Goal: Check status: Verify the current state of an ongoing process or item

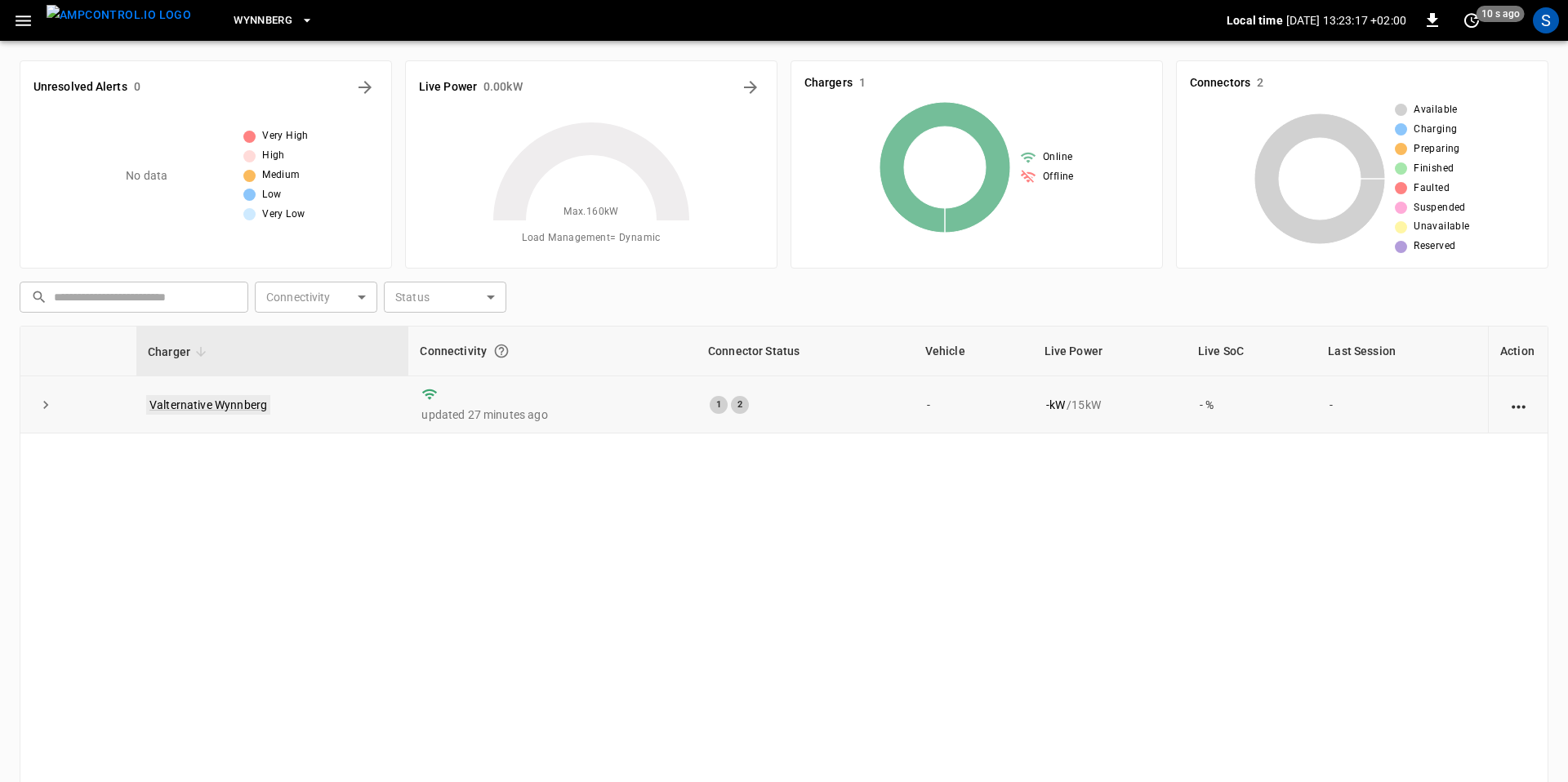
click at [208, 404] on link "Valternative Wynnberg" at bounding box center [207, 405] width 124 height 20
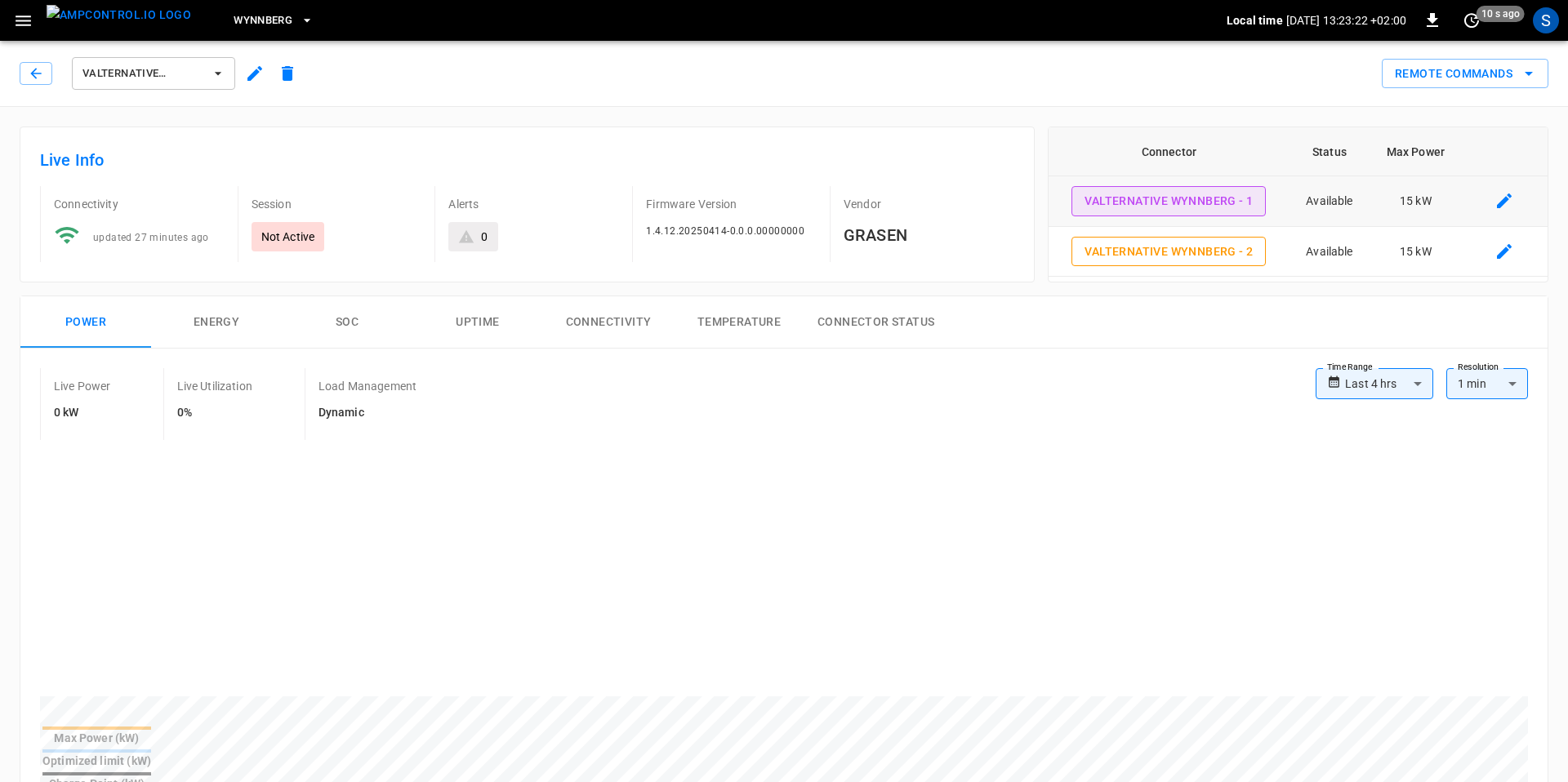
click at [1176, 207] on button "Valternative Wynnberg - 1" at bounding box center [1168, 202] width 194 height 30
type input "**********"
click at [1177, 202] on button "Valternative Wynnberg - 1" at bounding box center [1168, 202] width 194 height 30
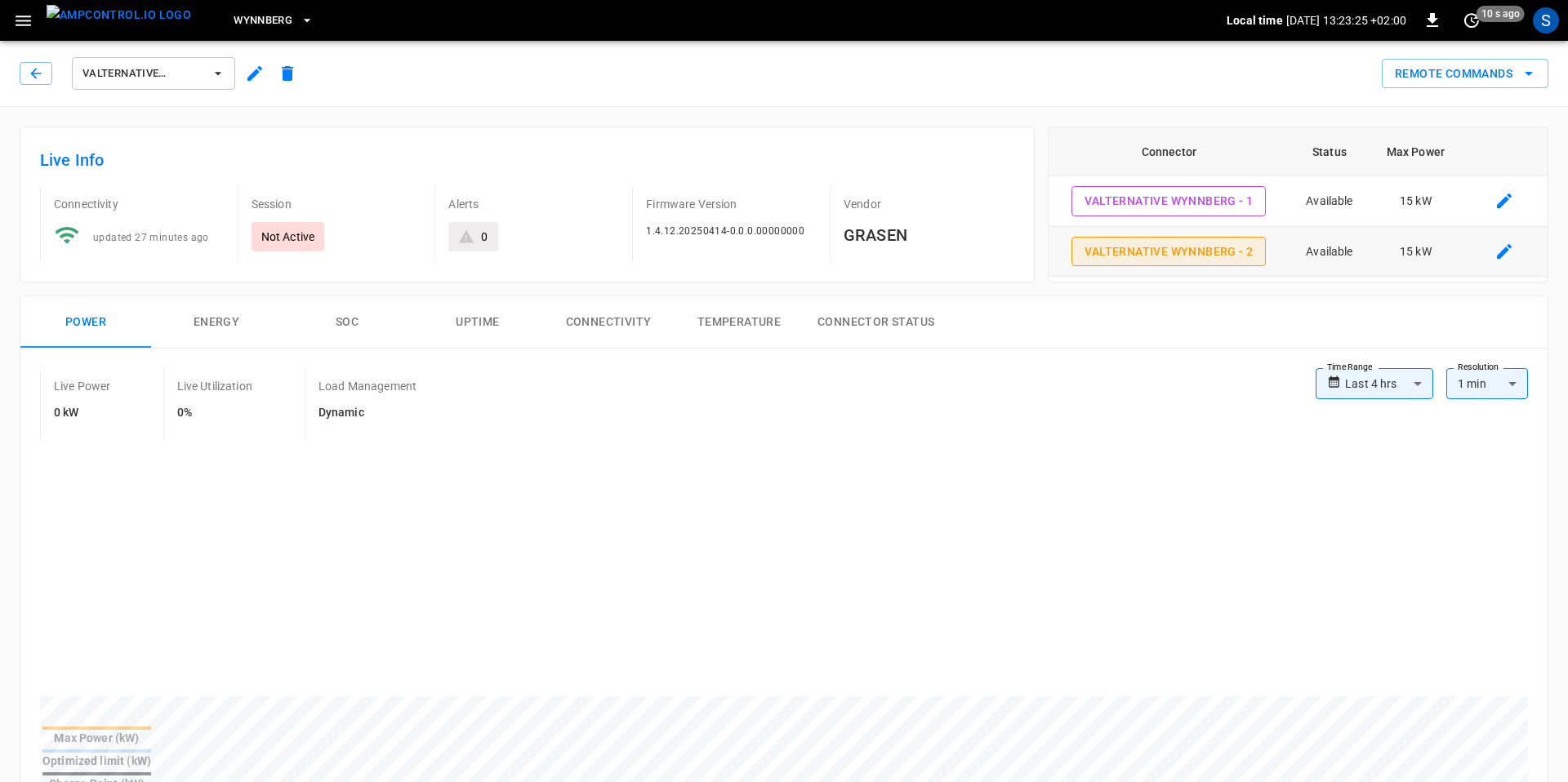
click at [1180, 247] on button "Valternative Wynnberg - 2" at bounding box center [1168, 252] width 194 height 30
type input "**********"
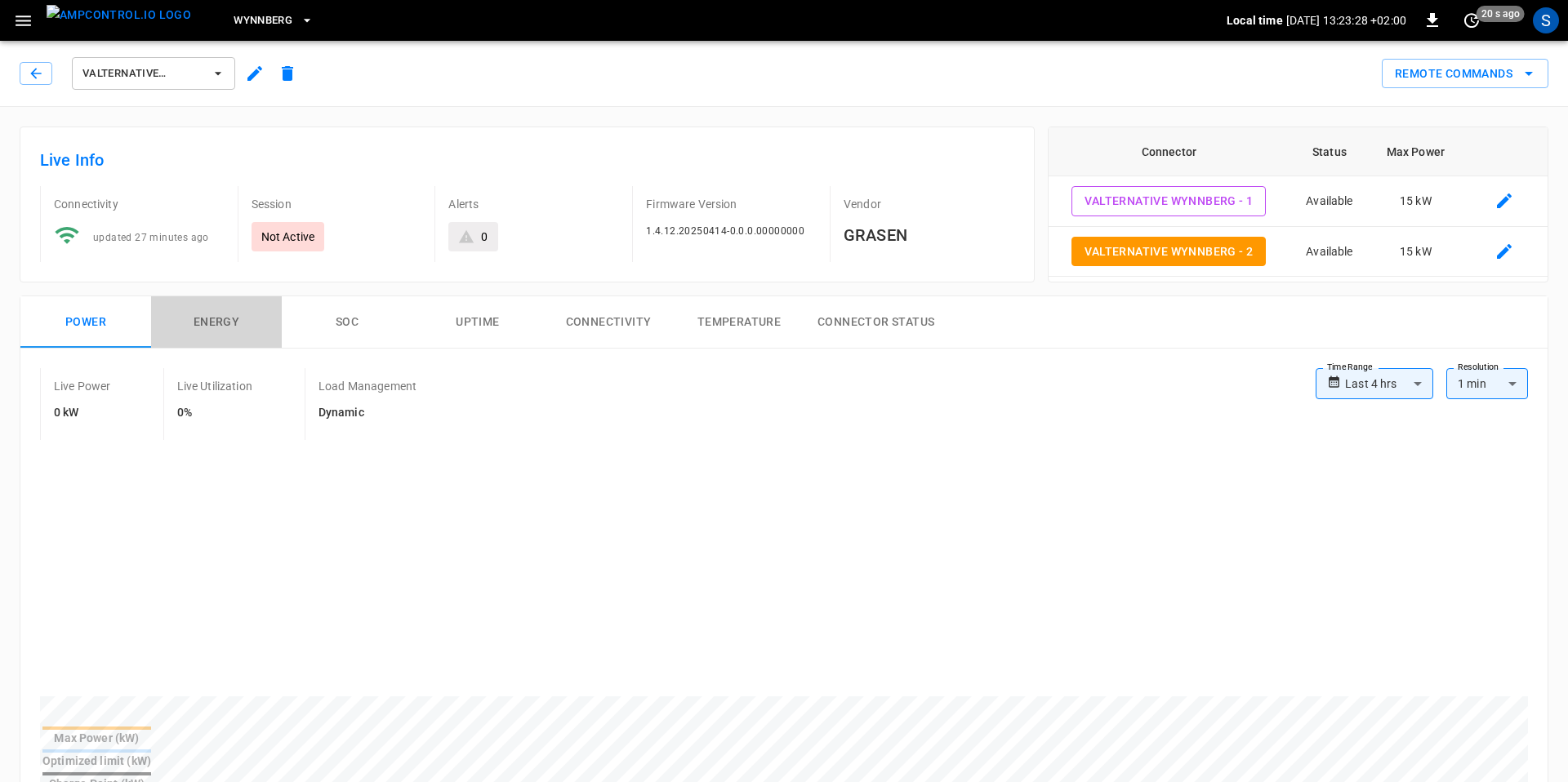
click at [232, 321] on button "Energy" at bounding box center [216, 322] width 131 height 52
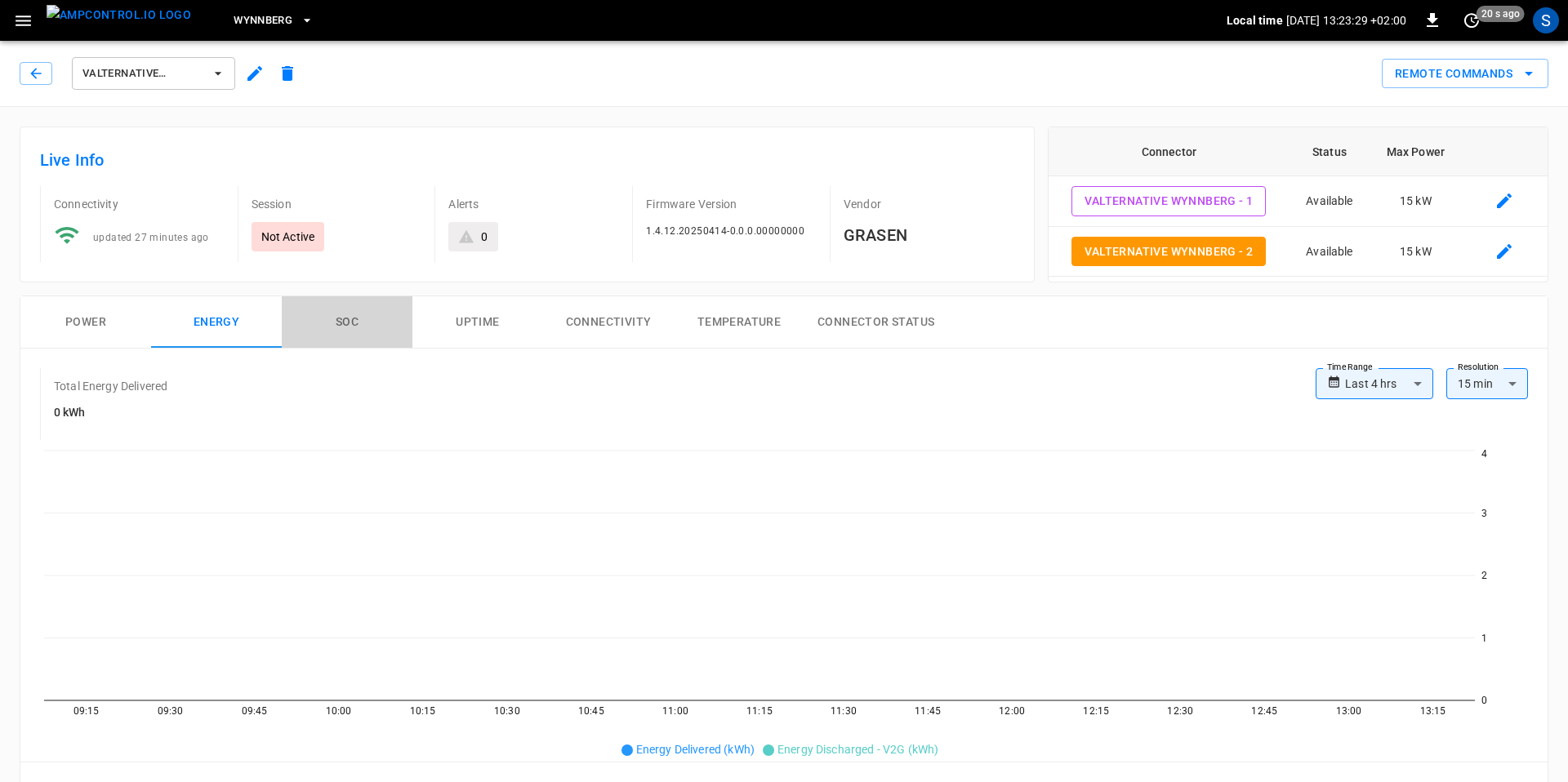
click at [358, 317] on button "SOC" at bounding box center [347, 322] width 131 height 52
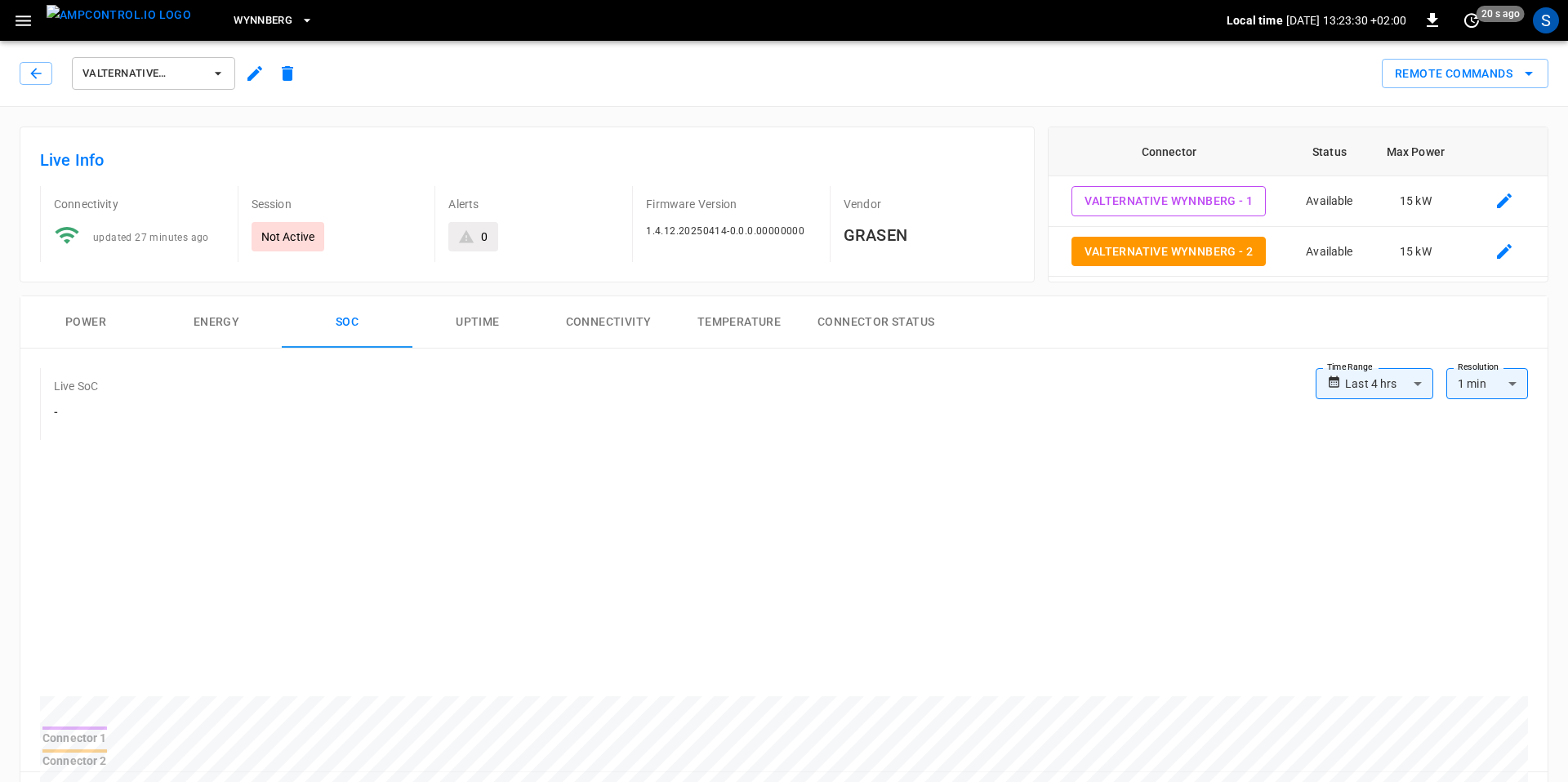
click at [483, 317] on button "Uptime" at bounding box center [477, 322] width 131 height 52
click at [617, 320] on button "Connectivity" at bounding box center [608, 322] width 131 height 52
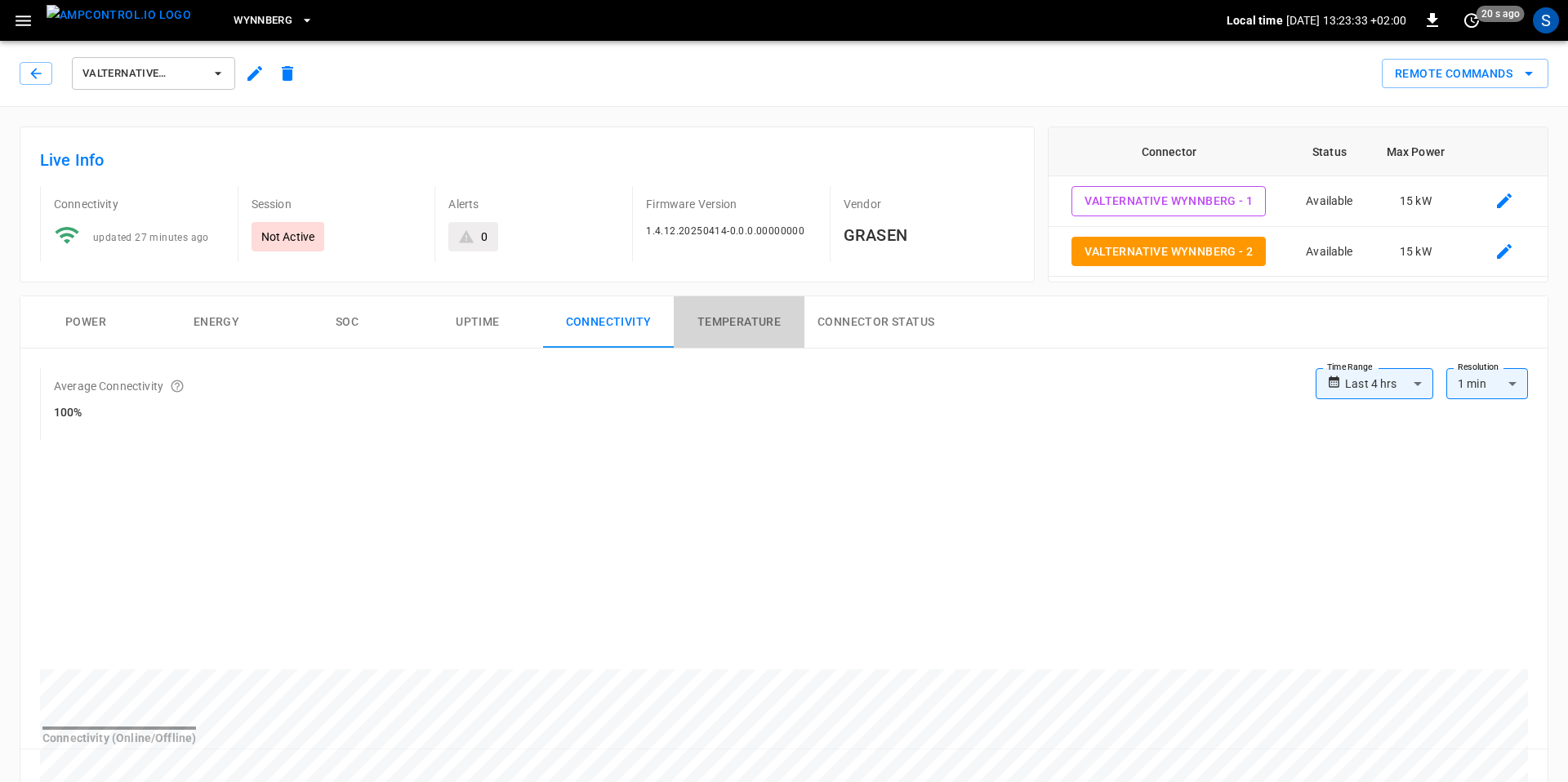
click at [737, 324] on button "Temperature" at bounding box center [739, 322] width 131 height 52
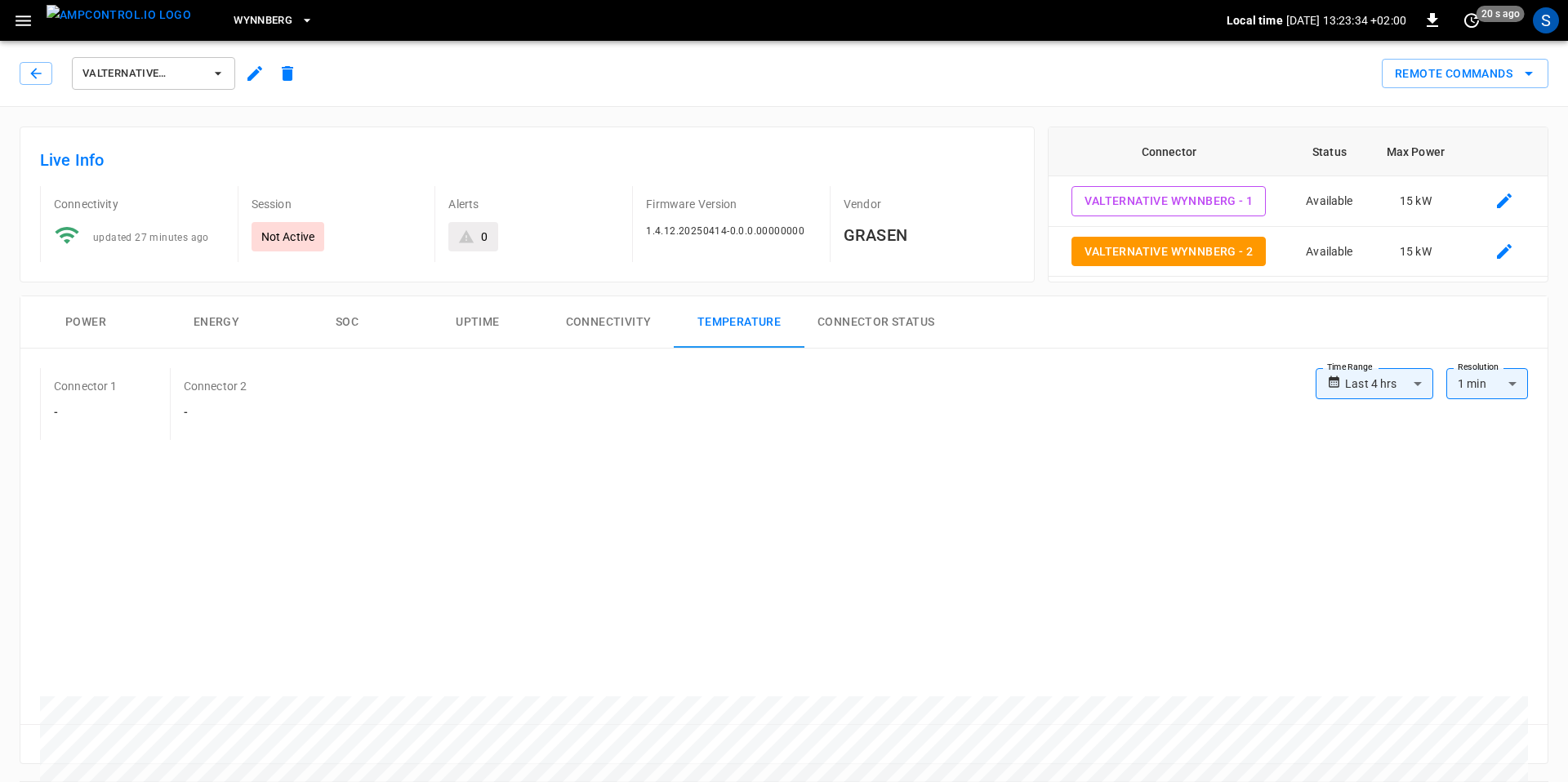
click at [896, 323] on button "Connector Status" at bounding box center [876, 322] width 143 height 52
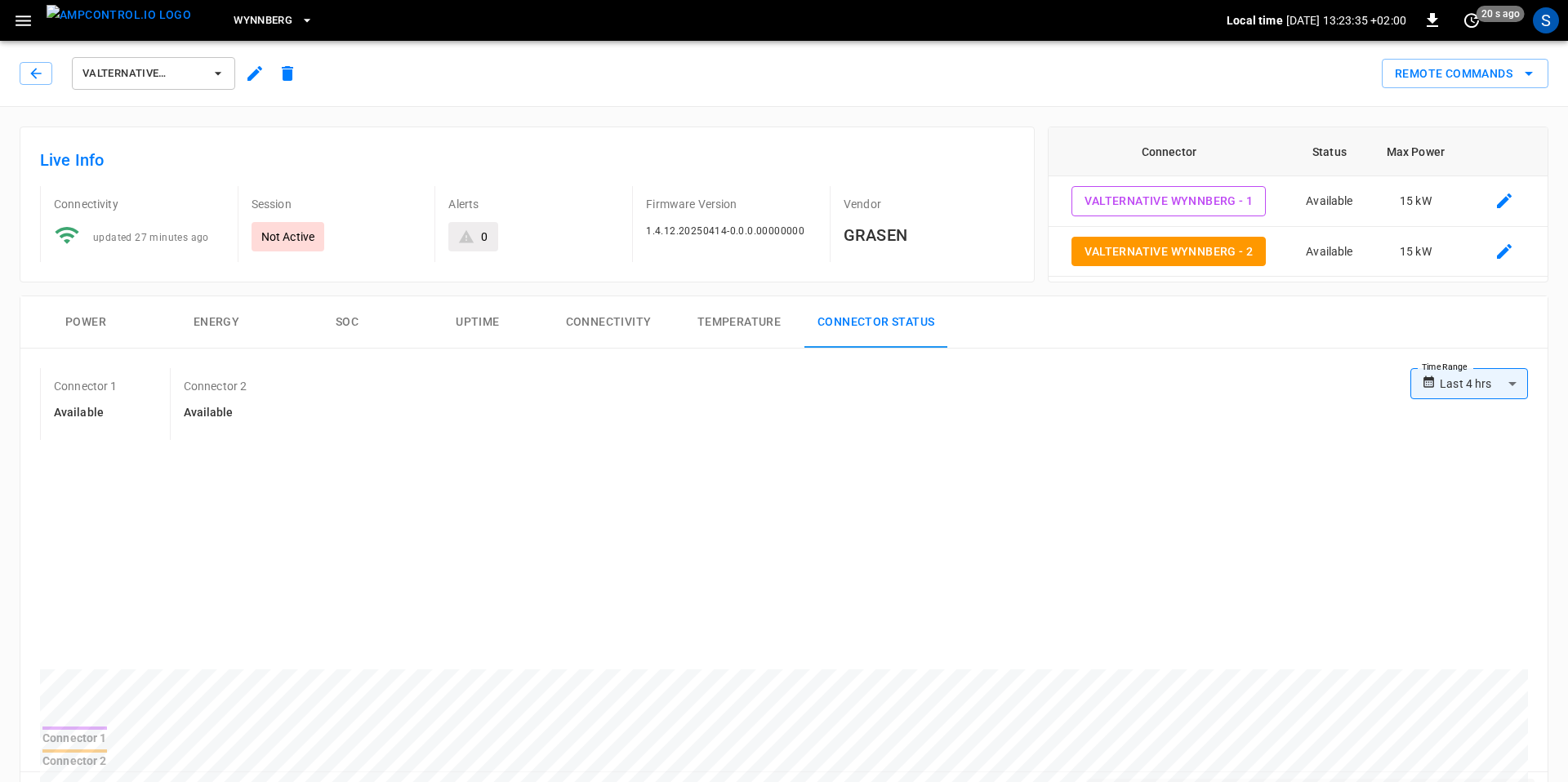
click at [89, 318] on button "Power" at bounding box center [86, 322] width 131 height 52
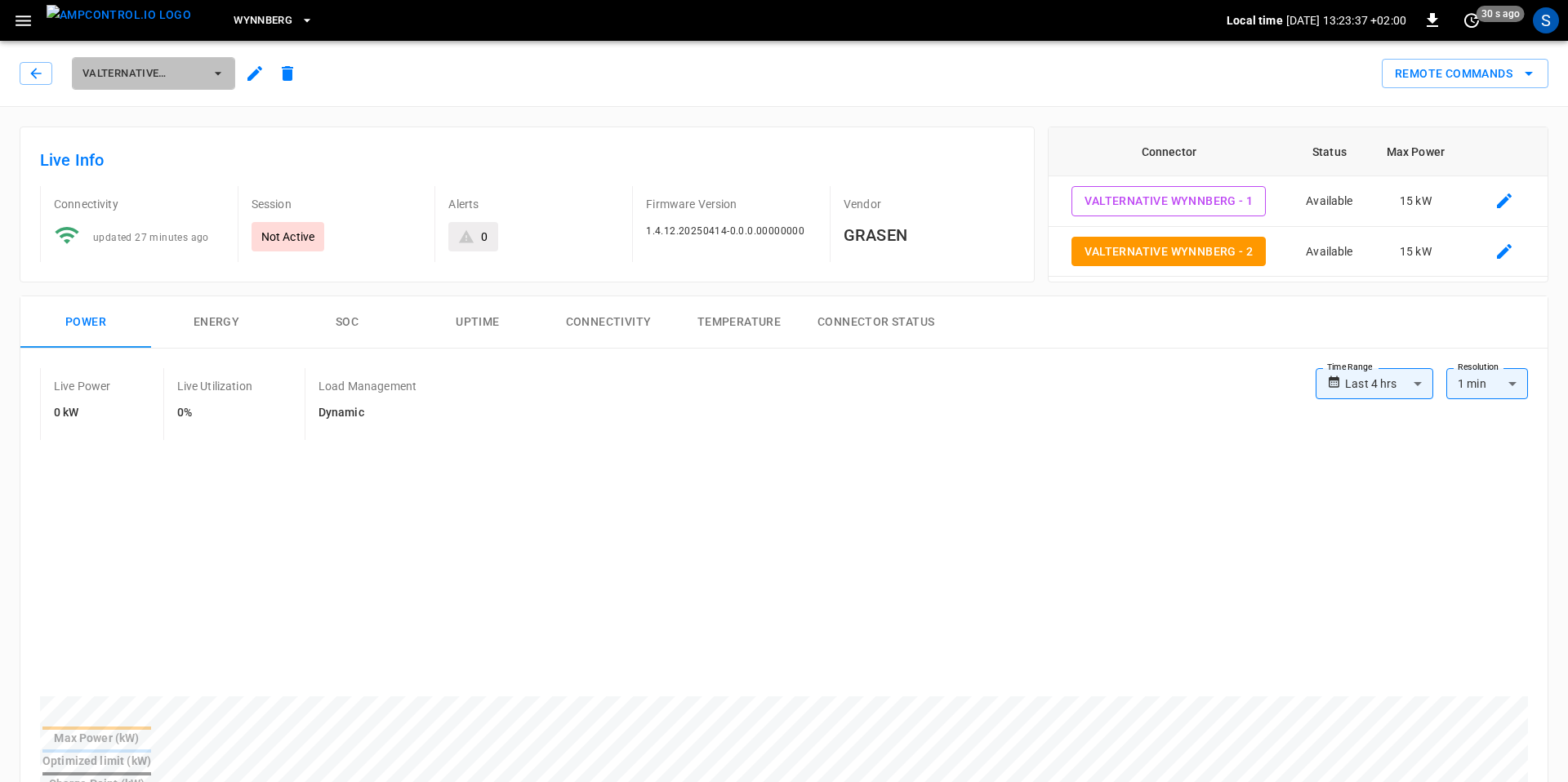
click at [204, 66] on button "Valternative Wynnberg" at bounding box center [153, 73] width 163 height 32
